Goal: Task Accomplishment & Management: Manage account settings

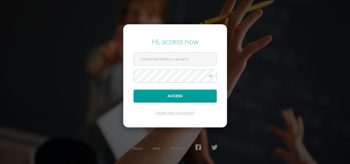
type input "[EMAIL_ADDRESS][DOMAIN_NAME]"
click at [212, 89] on form "Hi, access now [EMAIL_ADDRESS][DOMAIN_NAME] Access Forgot your password?" at bounding box center [175, 75] width 104 height 103
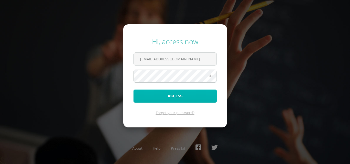
click at [210, 93] on button "Access" at bounding box center [175, 96] width 83 height 13
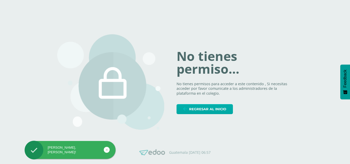
drag, startPoint x: 205, startPoint y: 104, endPoint x: 203, endPoint y: 106, distance: 3.0
click at [204, 104] on div "No tienes permiso... No tienes permisos para acceder a este contenido , Si nece…" at bounding box center [235, 82] width 116 height 64
click at [203, 106] on span "Regresar al inicio" at bounding box center [207, 109] width 37 height 9
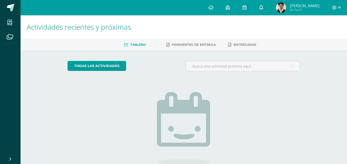
click at [263, 9] on icon at bounding box center [261, 7] width 4 height 5
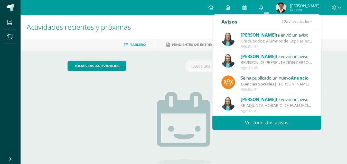
click at [262, 31] on div "[PERSON_NAME] te envió un aviso Graduandos: Alumnos de 6opc se presentan el día…" at bounding box center [266, 40] width 109 height 22
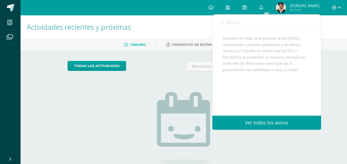
scroll to position [52, 0]
